Goal: Task Accomplishment & Management: Complete application form

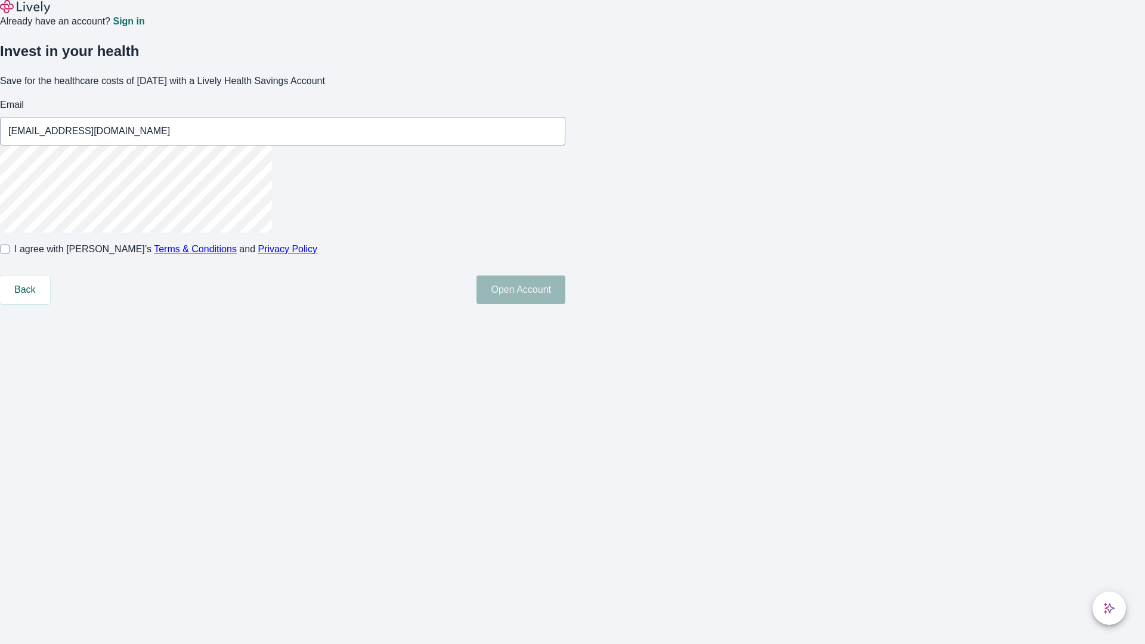
click at [10, 254] on input "I agree with Lively’s Terms & Conditions and Privacy Policy" at bounding box center [5, 250] width 10 height 10
checkbox input "true"
click at [566, 304] on button "Open Account" at bounding box center [521, 290] width 89 height 29
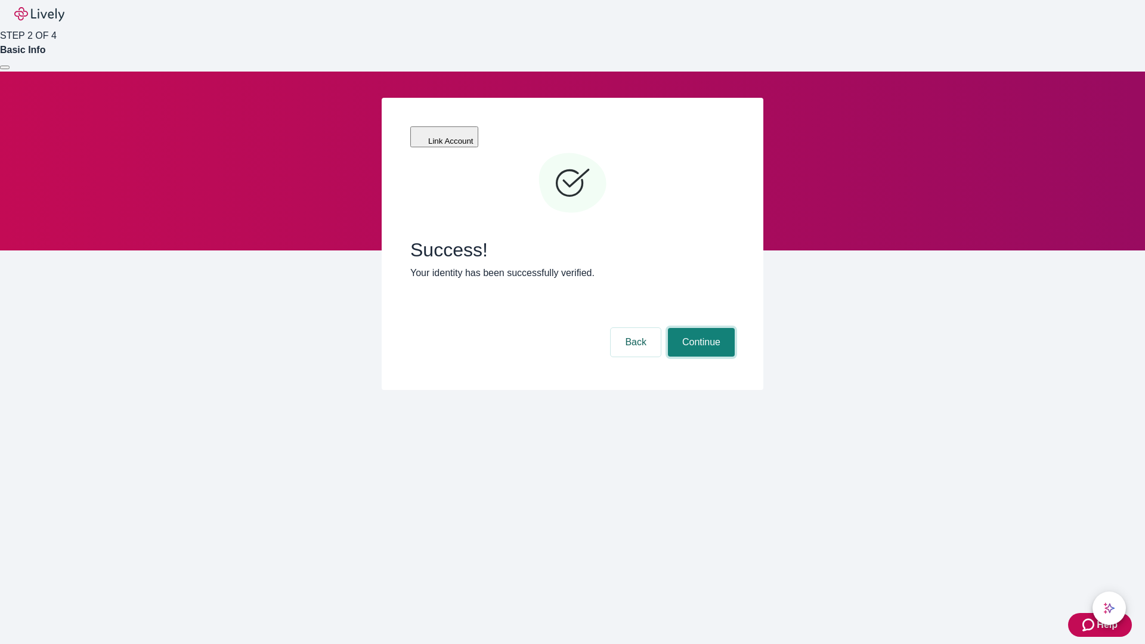
click at [700, 328] on button "Continue" at bounding box center [701, 342] width 67 height 29
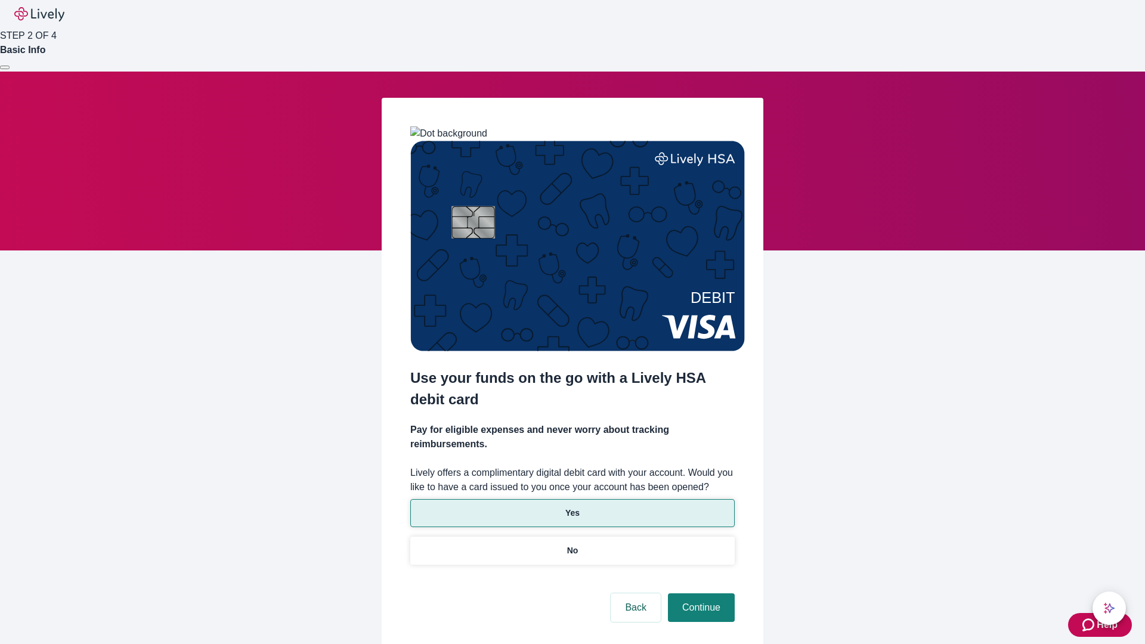
click at [572, 507] on p "Yes" at bounding box center [573, 513] width 14 height 13
click at [700, 594] on button "Continue" at bounding box center [701, 608] width 67 height 29
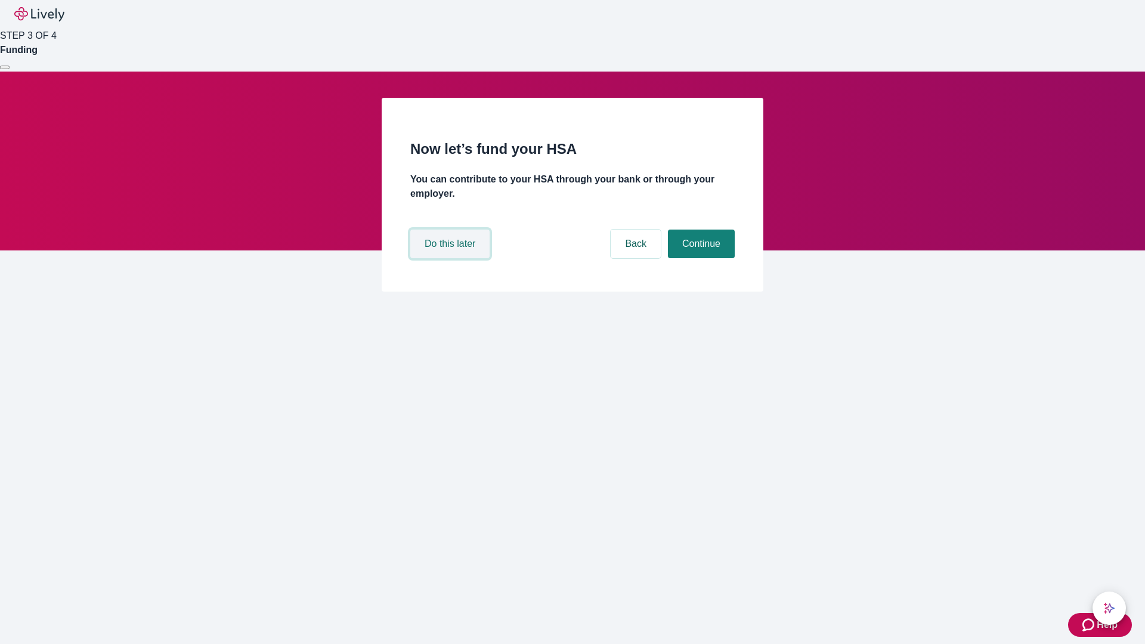
click at [452, 258] on button "Do this later" at bounding box center [449, 244] width 79 height 29
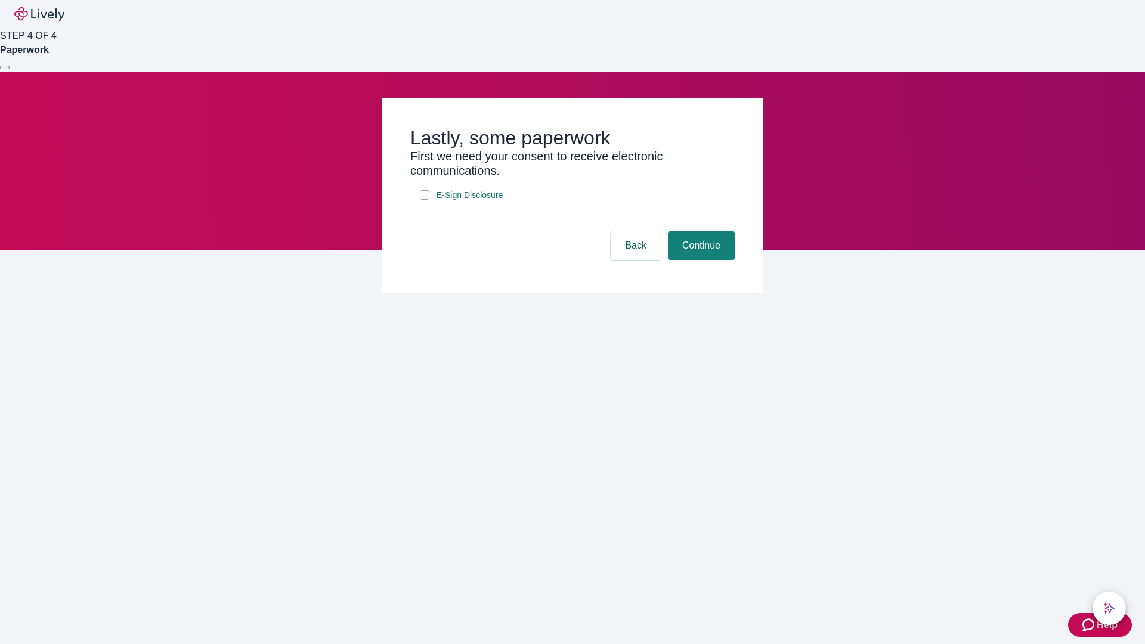
click at [425, 200] on input "E-Sign Disclosure" at bounding box center [425, 195] width 10 height 10
checkbox input "true"
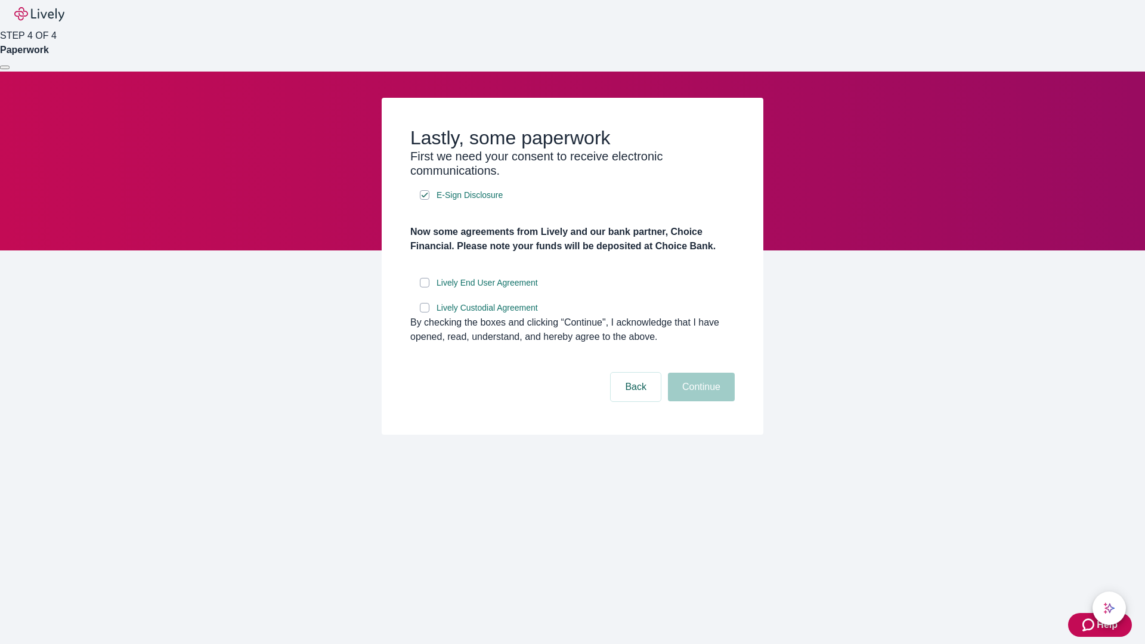
click at [425, 288] on input "Lively End User Agreement" at bounding box center [425, 283] width 10 height 10
checkbox input "true"
click at [425, 313] on input "Lively Custodial Agreement" at bounding box center [425, 308] width 10 height 10
checkbox input "true"
click at [700, 401] on button "Continue" at bounding box center [701, 387] width 67 height 29
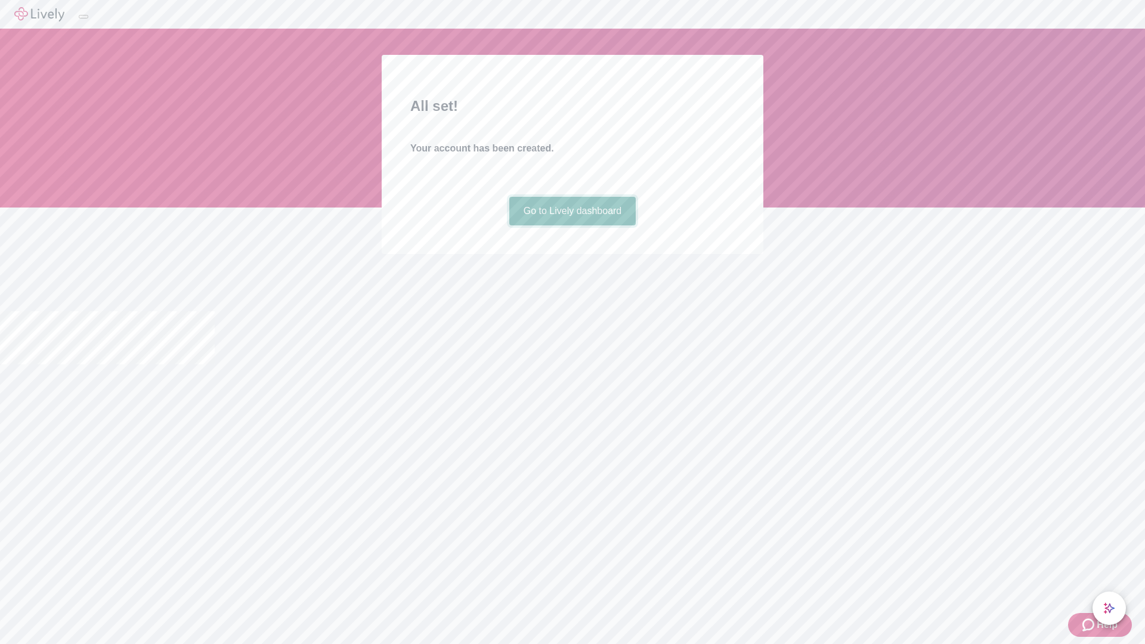
click at [572, 226] on link "Go to Lively dashboard" at bounding box center [572, 211] width 127 height 29
